Goal: Register for event/course

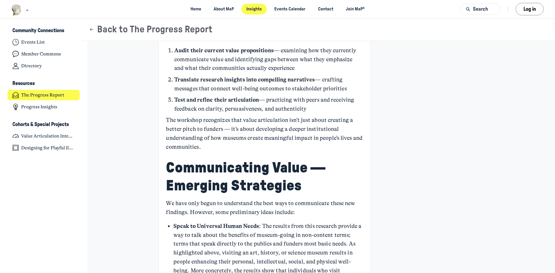
scroll to position [1516, 0]
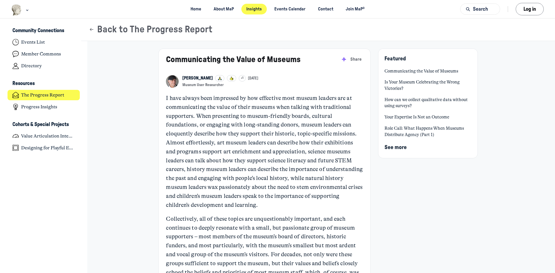
scroll to position [1878, 1136]
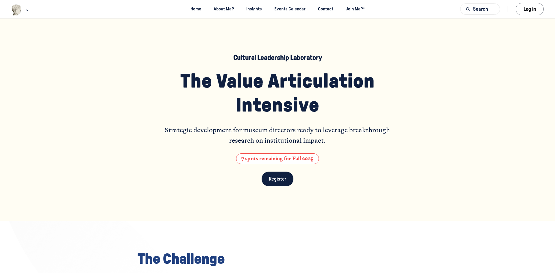
click at [280, 182] on link "Register" at bounding box center [278, 179] width 32 height 15
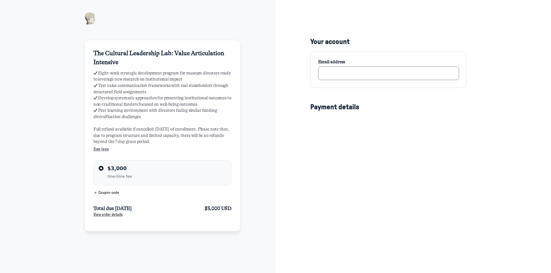
click at [346, 74] on input "text" at bounding box center [388, 73] width 140 height 14
type input "mmachado@fiu.edu"
type input "MDCPS Visual and Perf Arts District"
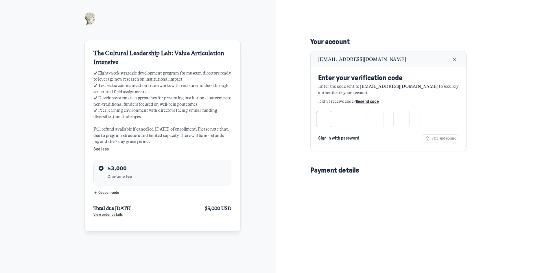
click at [326, 120] on input "Please enter verification code. Digit 1" at bounding box center [324, 119] width 16 height 16
type input "0"
type input "6"
type input "7"
type input "0"
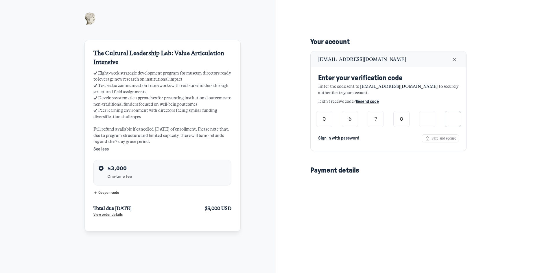
type input "0"
type input "9"
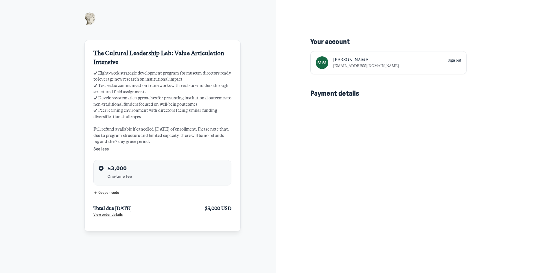
click at [106, 192] on span "Coupon code" at bounding box center [108, 193] width 21 height 4
